Goal: Information Seeking & Learning: Find specific fact

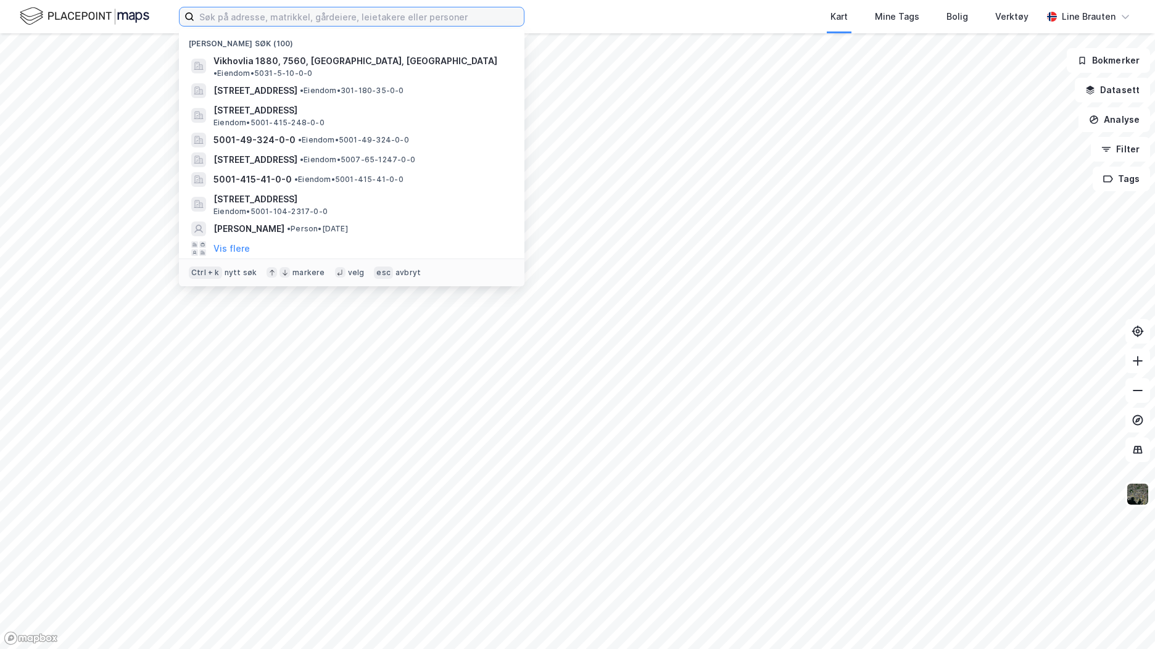
click at [273, 21] on input at bounding box center [358, 16] width 329 height 19
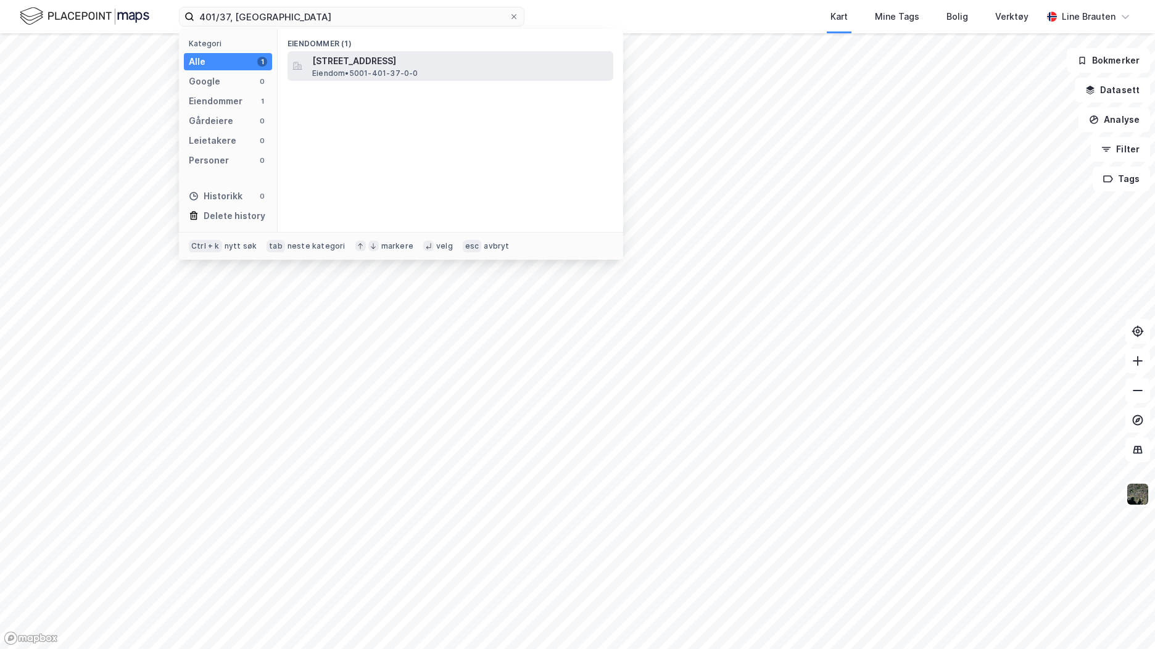
click at [377, 61] on span "[STREET_ADDRESS]" at bounding box center [460, 61] width 296 height 15
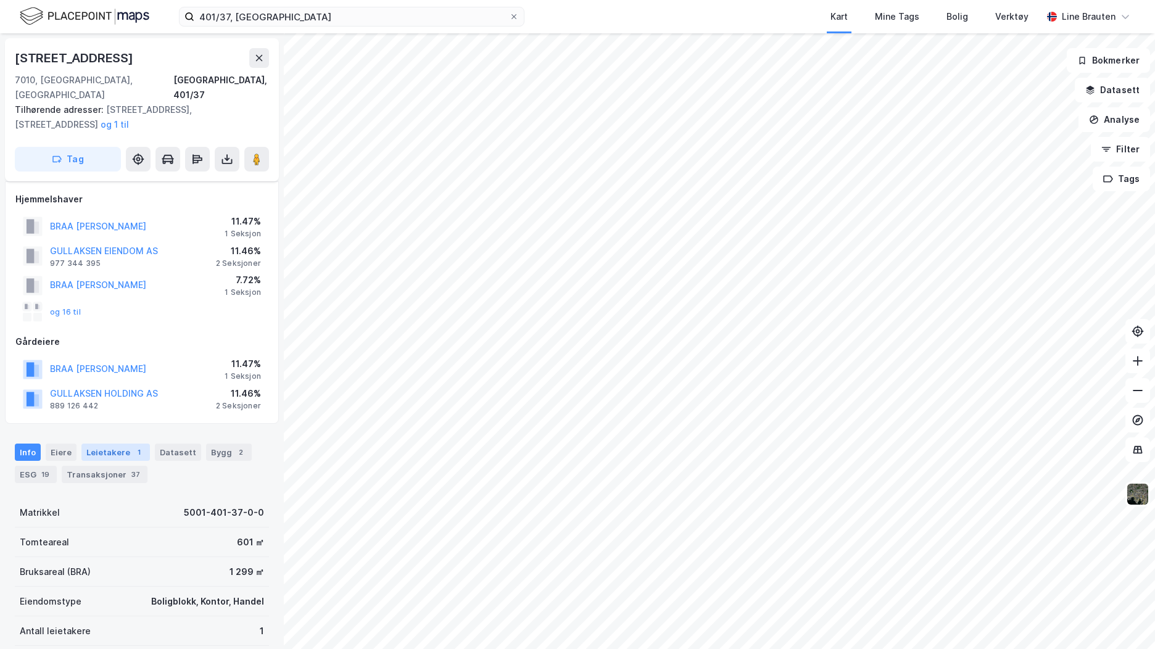
scroll to position [62, 0]
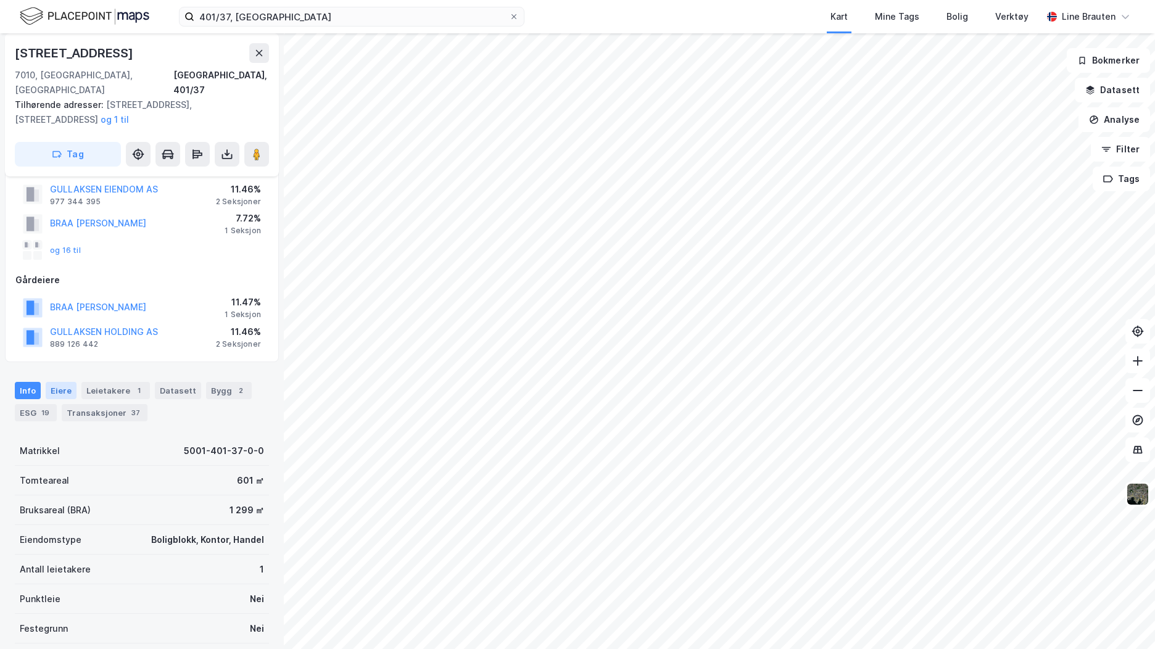
click at [59, 382] on div "Eiere" at bounding box center [61, 390] width 31 height 17
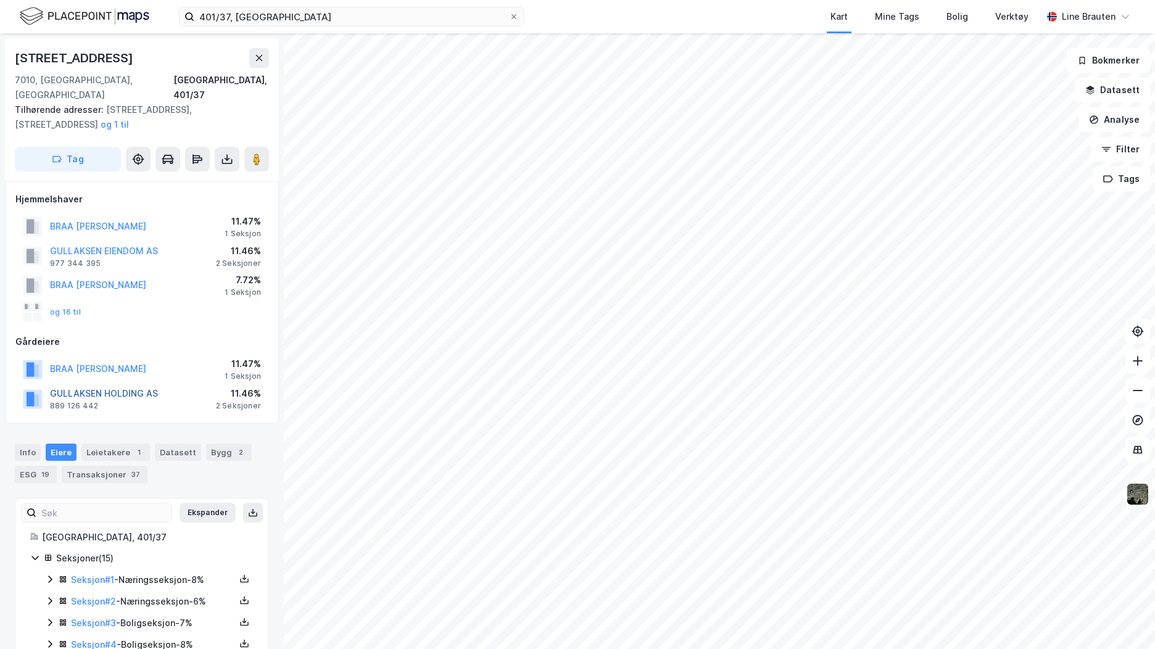
click at [0, 0] on button "GULLAKSEN HOLDING AS" at bounding box center [0, 0] width 0 height 0
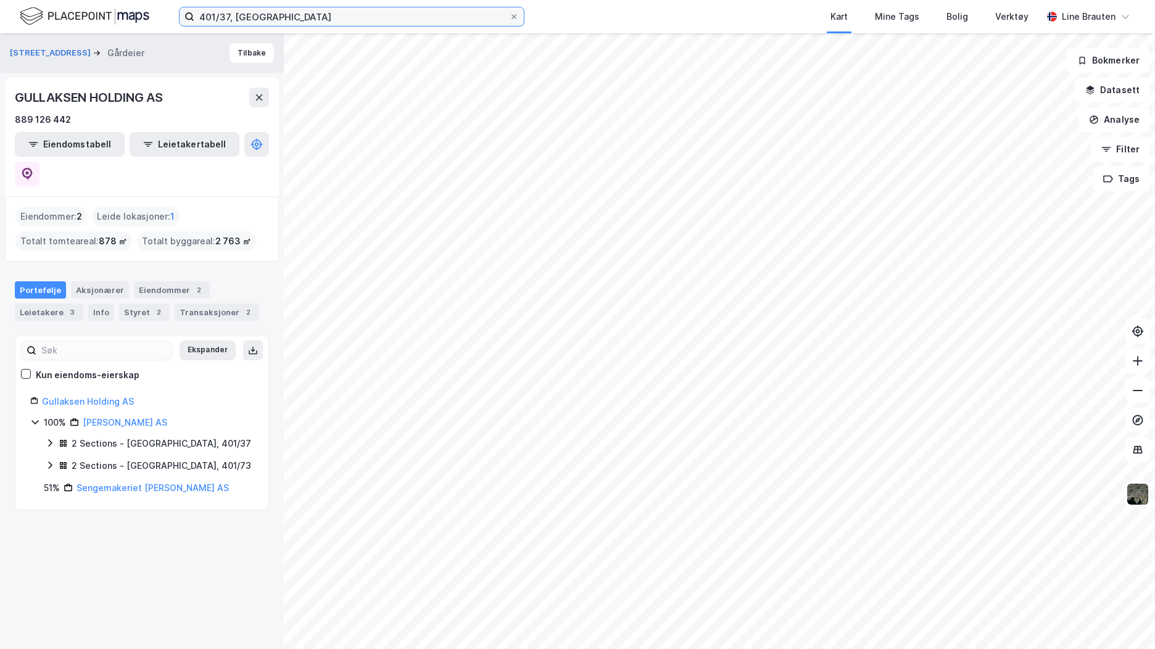
click at [320, 21] on input "401/37, [GEOGRAPHIC_DATA]" at bounding box center [351, 16] width 315 height 19
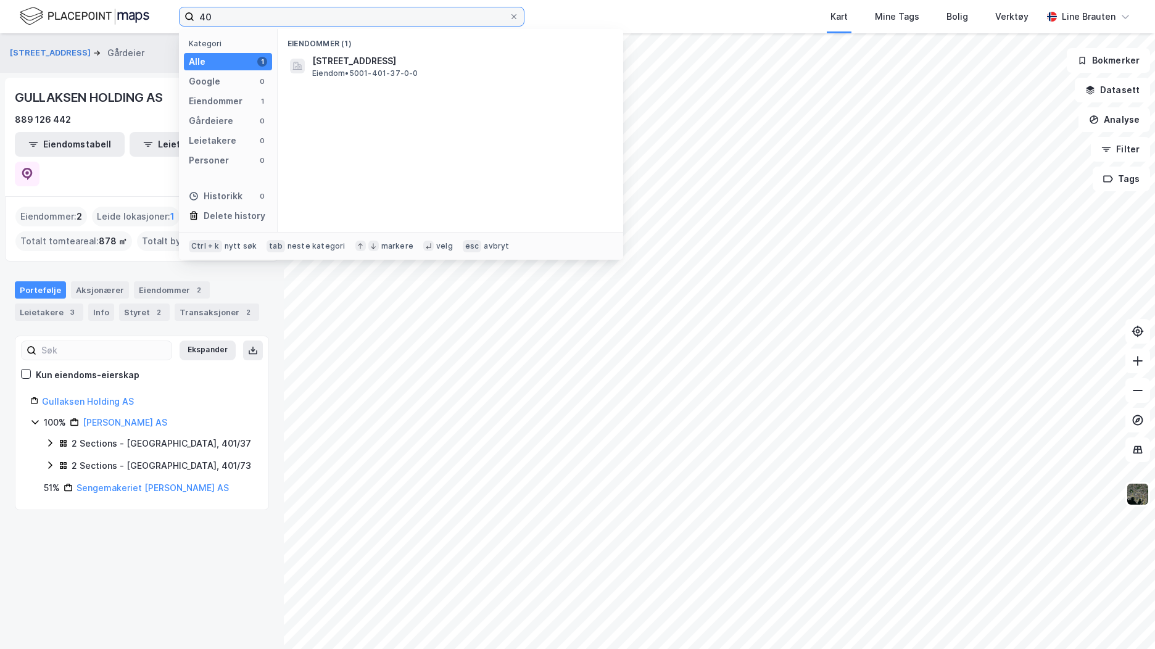
type input "4"
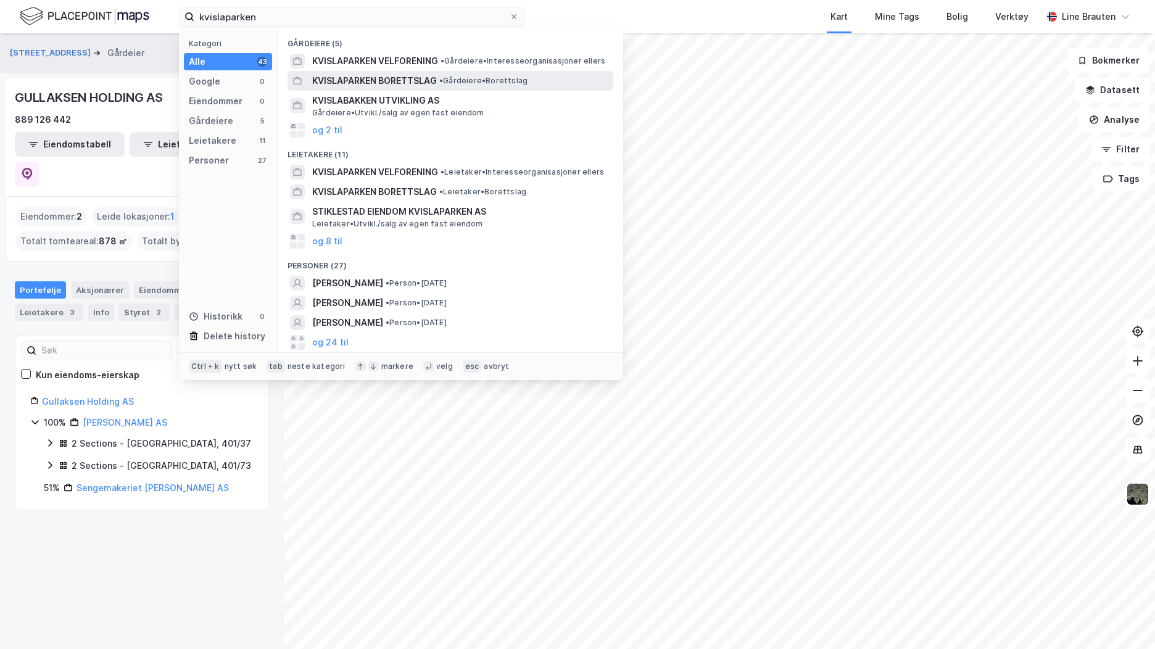
click at [418, 79] on span "KVISLAPARKEN BORETTSLAG" at bounding box center [374, 80] width 125 height 15
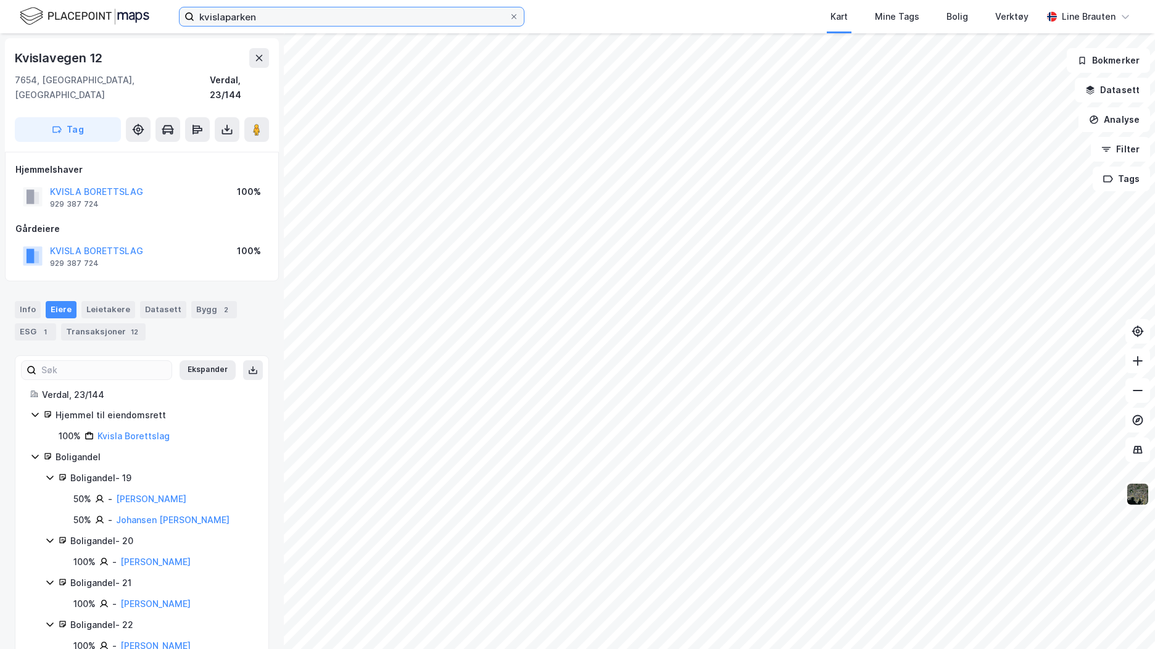
click at [266, 19] on input "kvislaparken" at bounding box center [351, 16] width 315 height 19
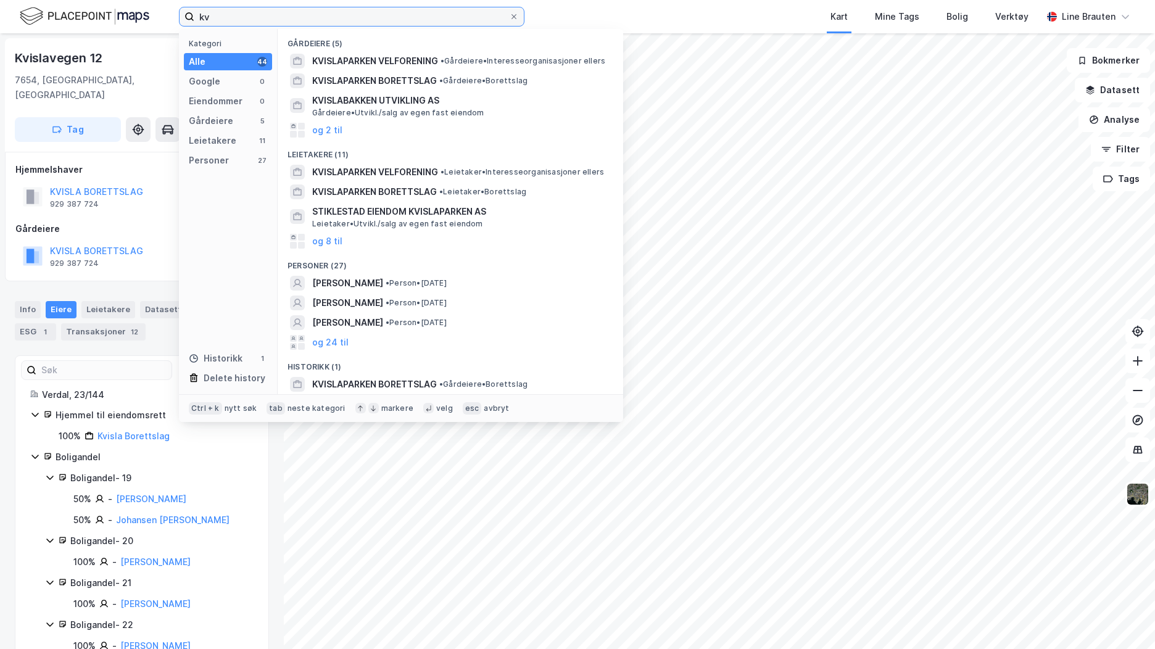
type input "k"
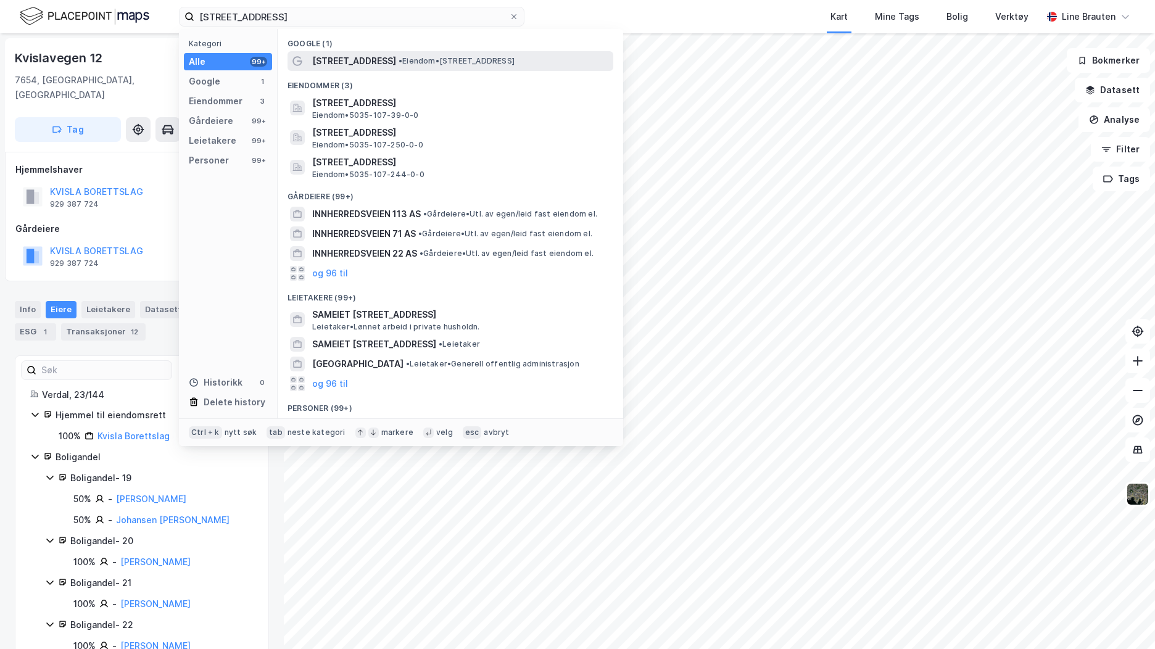
click at [376, 55] on span "[STREET_ADDRESS]" at bounding box center [354, 61] width 84 height 15
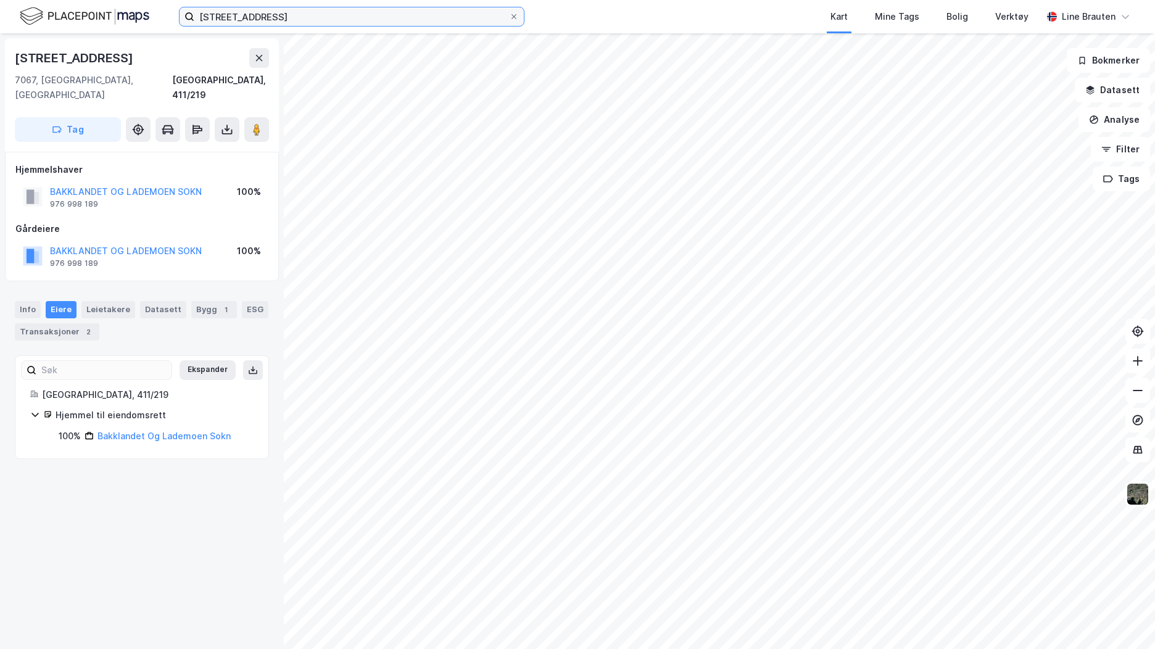
click at [263, 17] on input "[STREET_ADDRESS]" at bounding box center [351, 16] width 315 height 19
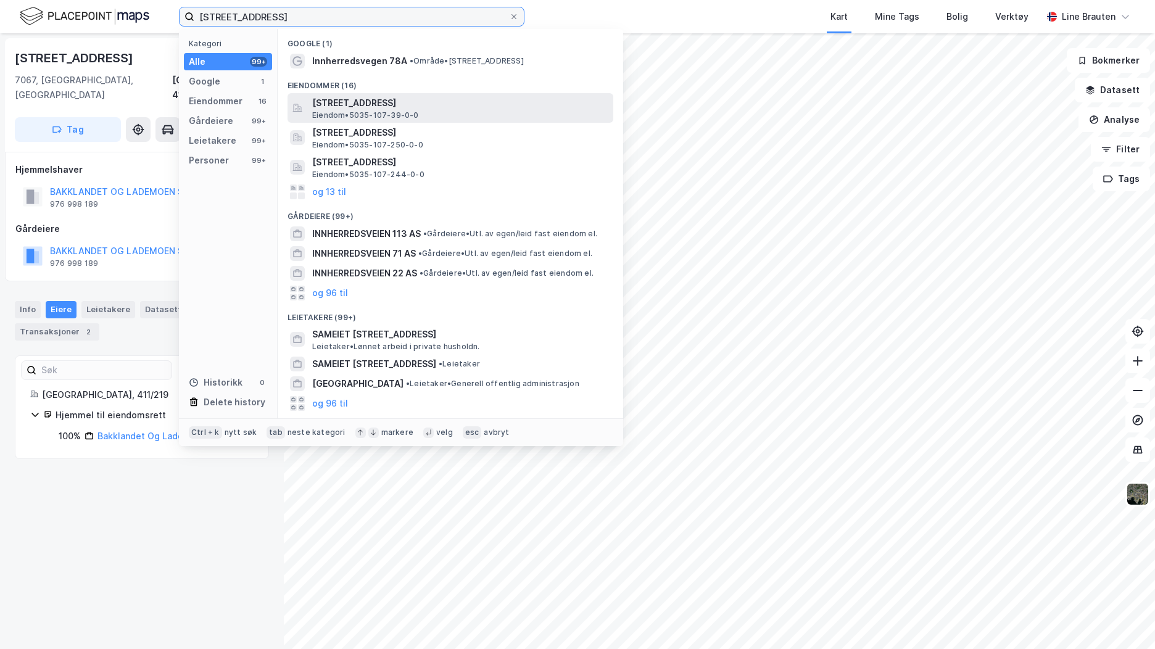
type input "[STREET_ADDRESS]"
click at [413, 111] on span "Eiendom • 5035-107-39-0-0" at bounding box center [365, 115] width 107 height 10
